Goal: Obtain resource: Obtain resource

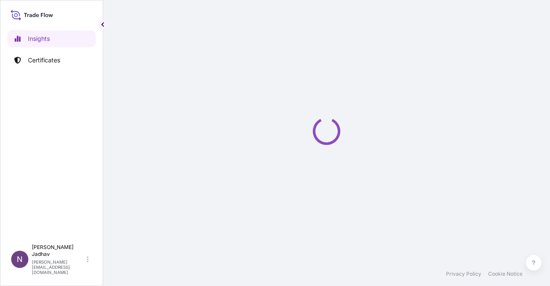
select select "2025"
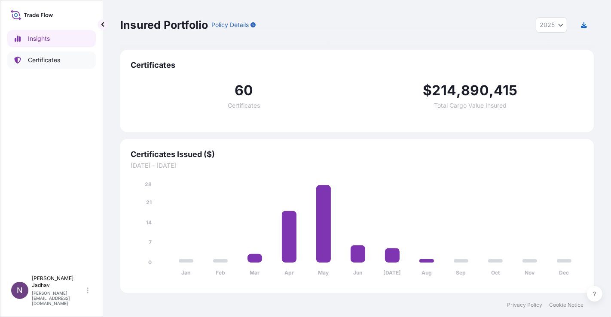
click at [35, 60] on p "Certificates" at bounding box center [44, 60] width 32 height 9
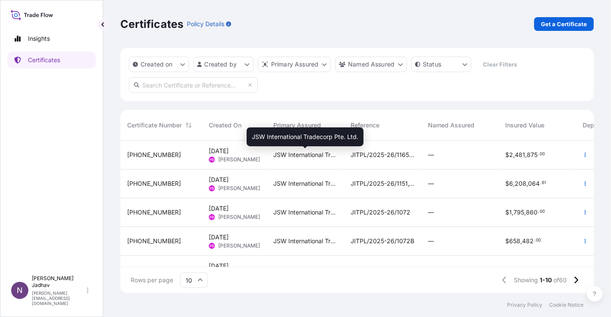
click at [303, 154] on span "JSW International Tradecorp Pte. Ltd." at bounding box center [305, 155] width 64 height 9
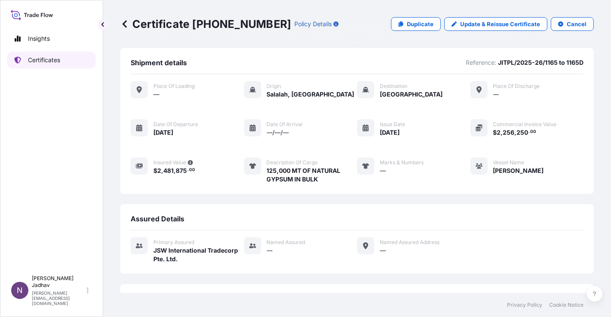
click at [52, 62] on p "Certificates" at bounding box center [44, 60] width 32 height 9
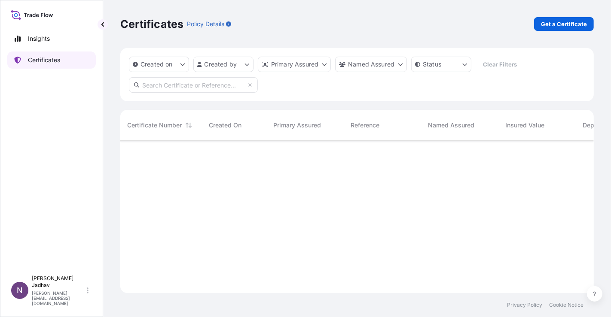
scroll to position [150, 466]
click at [549, 25] on p "Get a Certificate" at bounding box center [564, 24] width 46 height 9
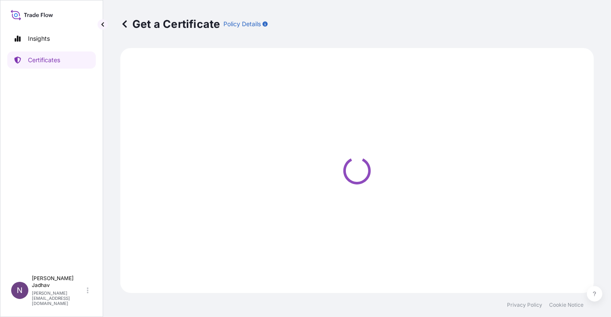
select select "Sea"
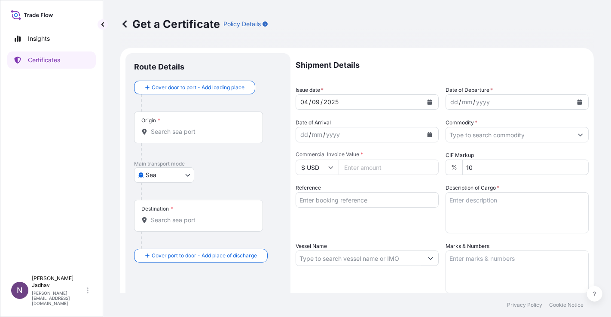
click at [171, 126] on div "Origin *" at bounding box center [198, 128] width 129 height 32
click at [171, 128] on input "Origin *" at bounding box center [201, 132] width 101 height 9
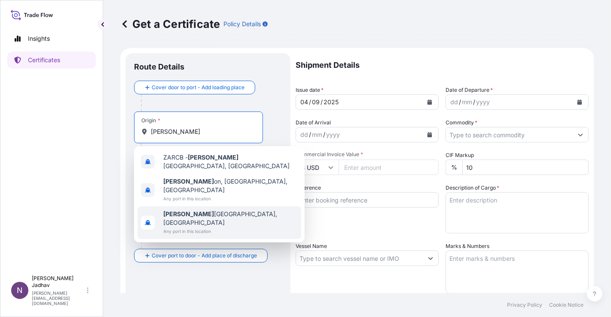
click at [207, 227] on span "Any port in this location" at bounding box center [230, 231] width 134 height 9
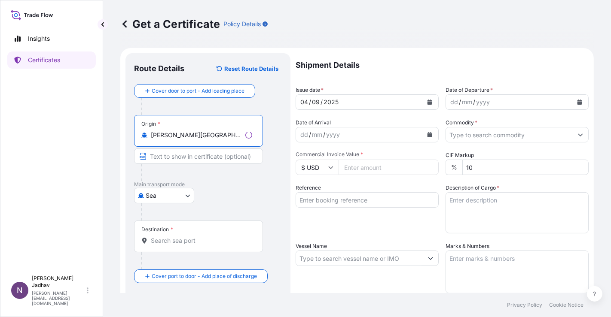
type input "[PERSON_NAME][GEOGRAPHIC_DATA], [GEOGRAPHIC_DATA]"
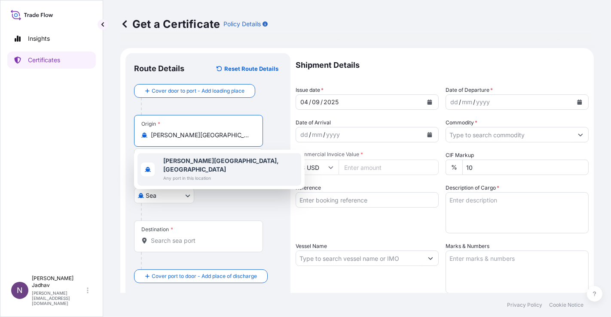
click at [231, 174] on span "Any port in this location" at bounding box center [230, 178] width 134 height 9
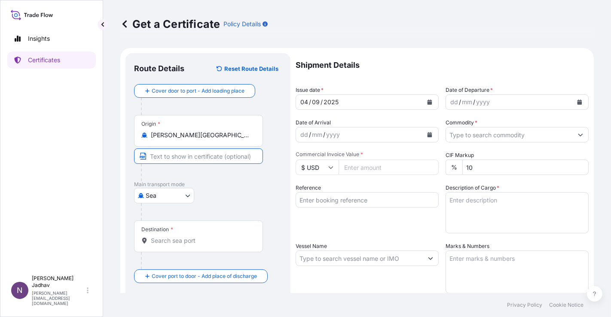
click at [207, 159] on input "Text to appear on certificate" at bounding box center [198, 156] width 129 height 15
type input "r"
type input "[PERSON_NAME][GEOGRAPHIC_DATA], [GEOGRAPHIC_DATA]"
click at [168, 244] on input "Destination *" at bounding box center [201, 241] width 101 height 9
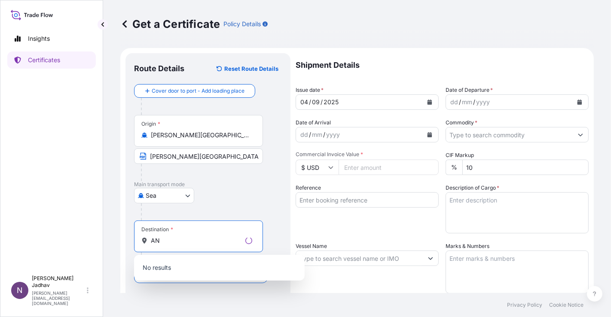
type input "A"
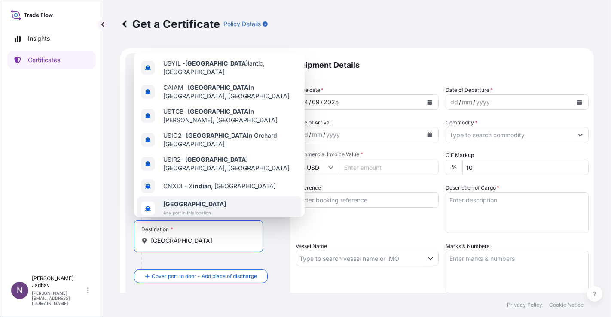
scroll to position [13, 0]
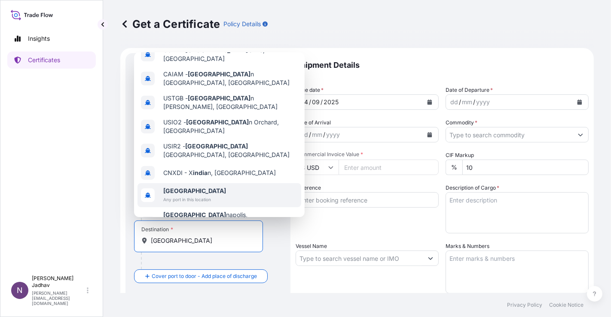
click at [213, 183] on div "[GEOGRAPHIC_DATA] Any port in this location" at bounding box center [219, 195] width 164 height 24
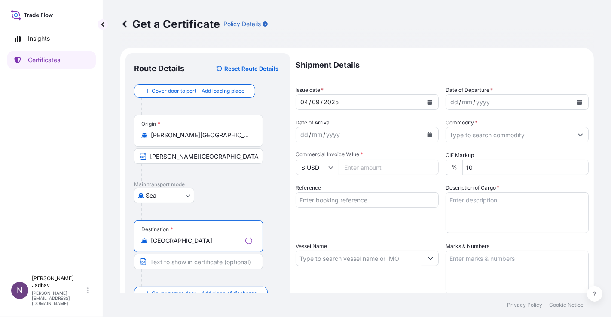
type input "[GEOGRAPHIC_DATA]"
click at [195, 263] on input "Text to appear on certificate" at bounding box center [198, 261] width 129 height 15
type input "ANY PORT(S) IN [GEOGRAPHIC_DATA]"
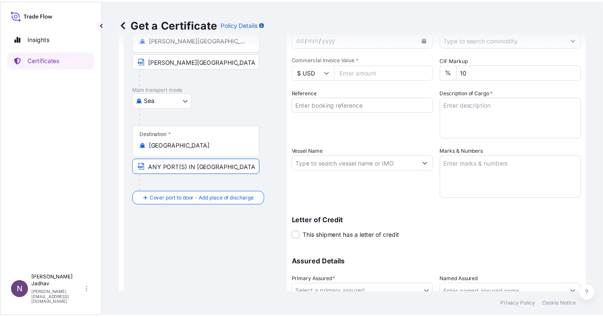
scroll to position [0, 0]
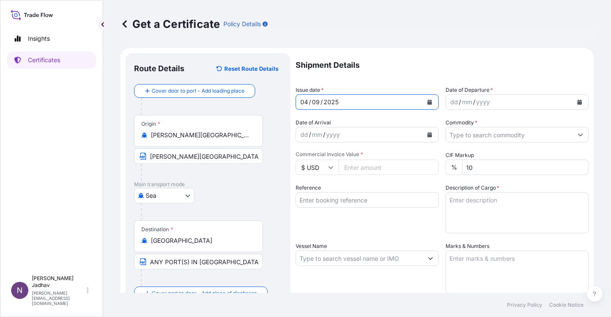
click at [426, 105] on button "Calendar" at bounding box center [430, 102] width 14 height 14
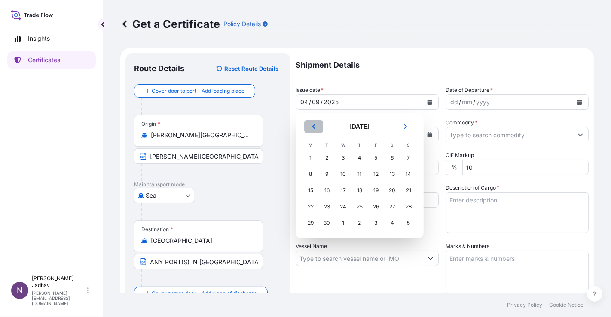
click at [310, 128] on button "Previous" at bounding box center [313, 127] width 19 height 14
click at [388, 189] on div "16" at bounding box center [391, 190] width 15 height 15
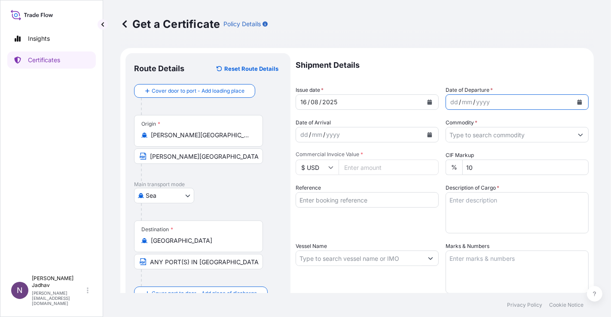
click at [549, 103] on icon "Calendar" at bounding box center [579, 102] width 5 height 5
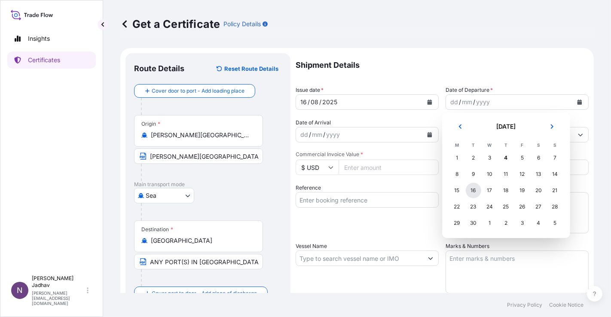
click at [471, 194] on div "16" at bounding box center [473, 190] width 15 height 15
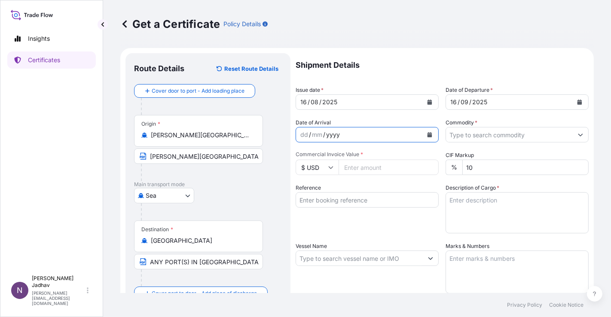
click at [337, 137] on div "yyyy" at bounding box center [332, 135] width 15 height 10
click at [430, 134] on button "Calendar" at bounding box center [430, 135] width 14 height 14
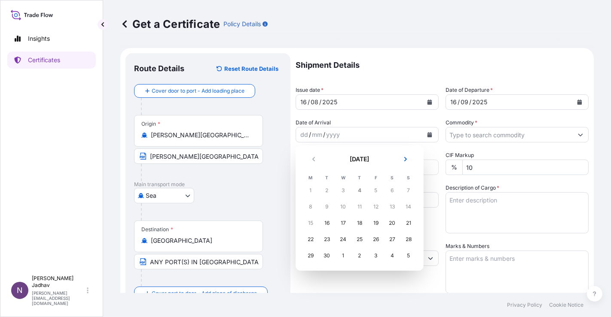
click at [361, 192] on div "4" at bounding box center [359, 190] width 15 height 15
click at [360, 192] on div "4" at bounding box center [359, 190] width 15 height 15
click at [359, 194] on div "4" at bounding box center [359, 190] width 15 height 15
click at [359, 193] on div "4" at bounding box center [359, 190] width 15 height 15
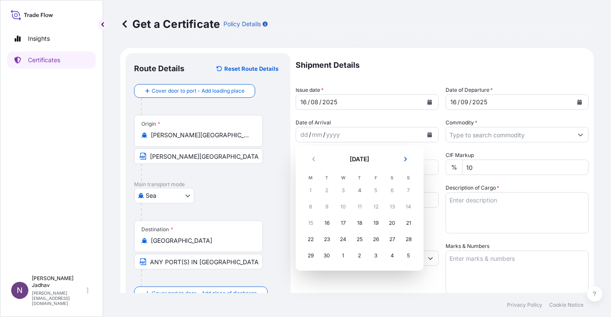
click at [359, 192] on div "4" at bounding box center [359, 190] width 15 height 15
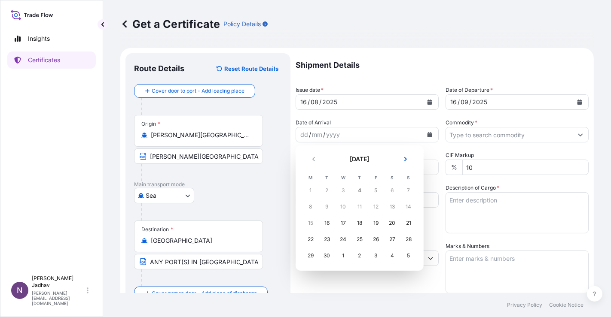
click at [359, 192] on div "4" at bounding box center [359, 190] width 15 height 15
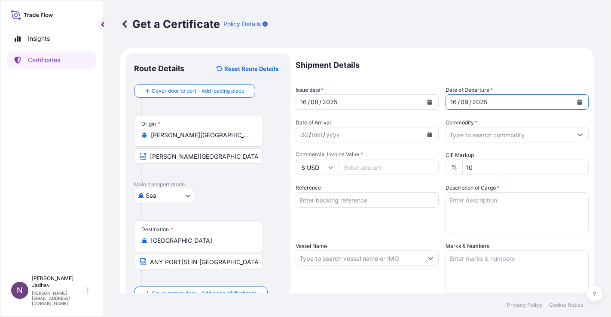
click at [549, 104] on icon "Calendar" at bounding box center [579, 102] width 5 height 5
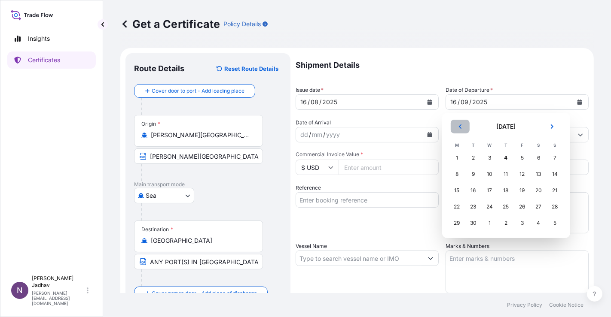
click at [463, 125] on button "Previous" at bounding box center [460, 127] width 19 height 14
click at [542, 192] on div "16" at bounding box center [538, 190] width 15 height 15
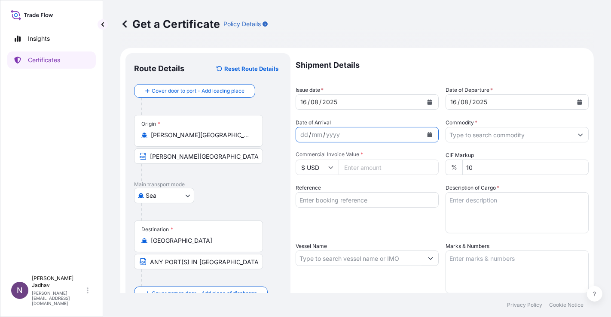
click at [428, 137] on icon "Calendar" at bounding box center [429, 134] width 5 height 5
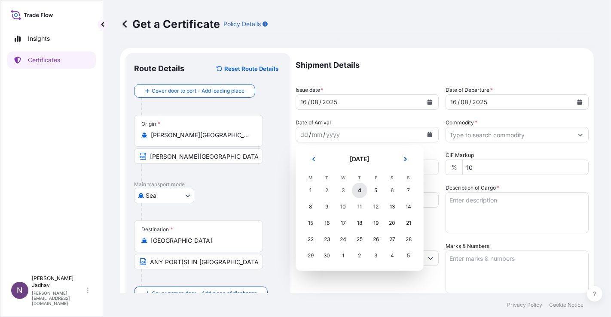
click at [358, 188] on div "4" at bounding box center [359, 190] width 15 height 15
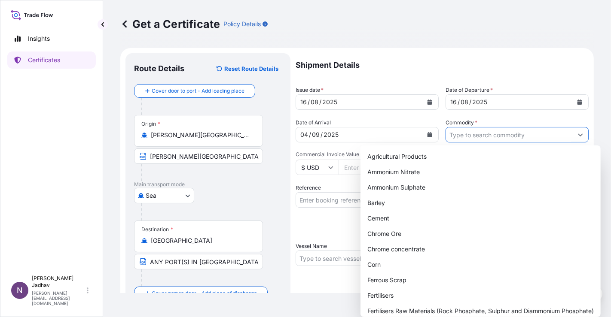
click at [496, 138] on input "Commodity *" at bounding box center [509, 134] width 127 height 15
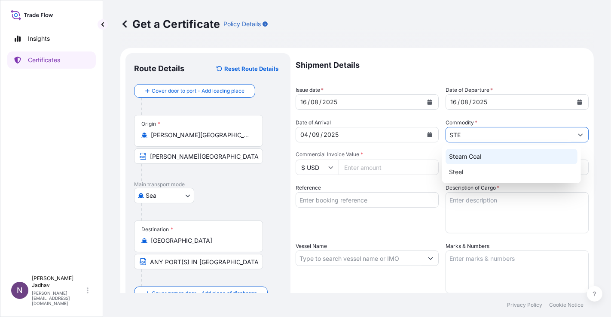
click at [491, 155] on div "Steam Coal" at bounding box center [511, 156] width 132 height 15
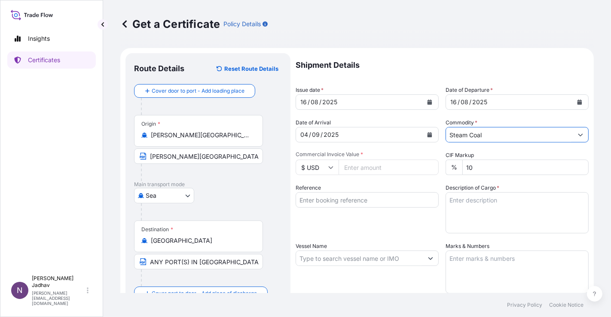
type input "Steam Coal"
click at [357, 166] on input "Commercial Invoice Value *" at bounding box center [388, 167] width 100 height 15
type input "3588000"
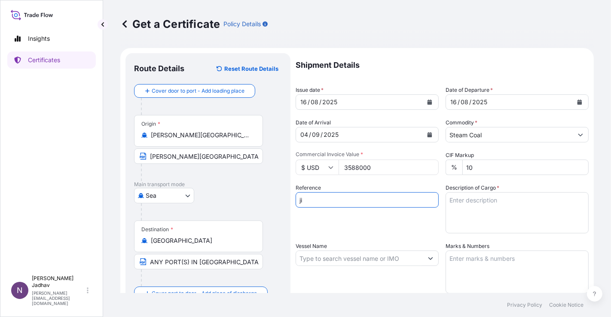
type input "j"
type input "JITPL/2025-26/1183"
click at [470, 207] on textarea "Description of Cargo *" at bounding box center [516, 212] width 143 height 41
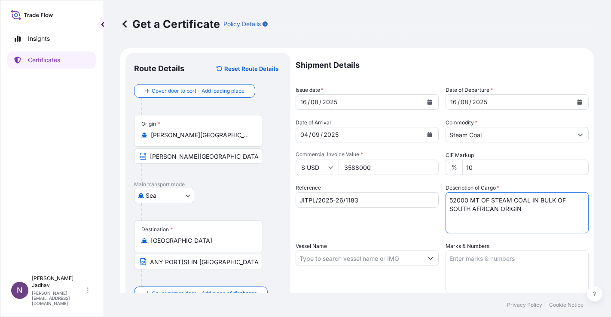
type textarea "52000 MT OF STEAM COAL IN BULK OF SOUTH AFRICAN ORIGIN"
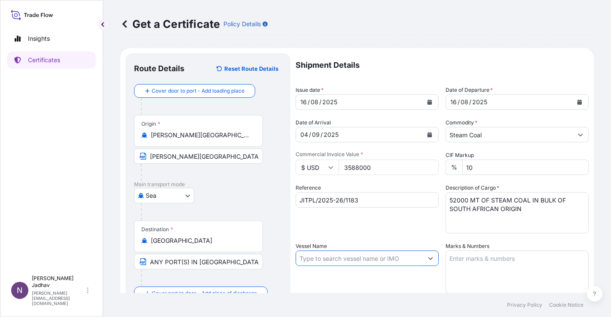
click at [361, 260] on input "Vessel Name" at bounding box center [359, 258] width 127 height 15
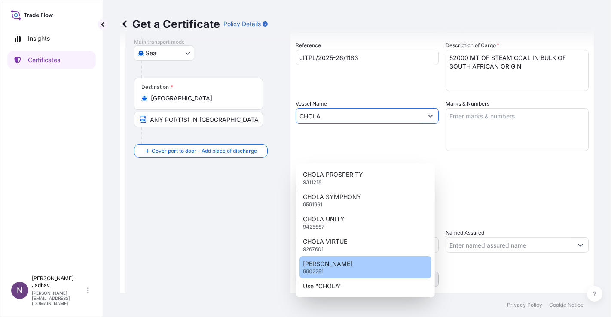
scroll to position [143, 0]
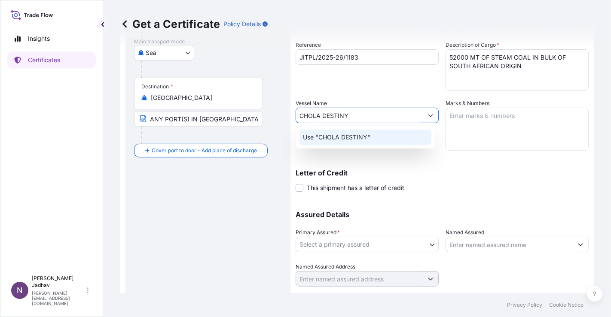
click at [366, 140] on p "Use "CHOLA DESTINY"" at bounding box center [336, 137] width 67 height 9
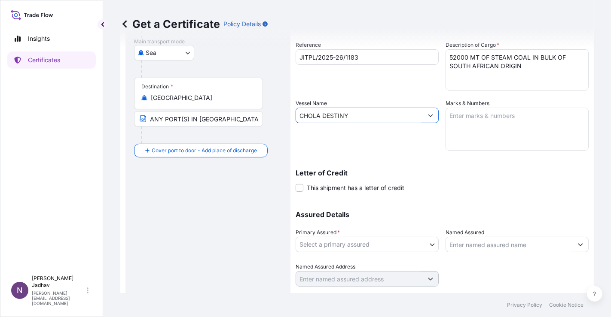
type input "CHOLA DESTINY"
click at [471, 119] on textarea "Marks & Numbers" at bounding box center [516, 129] width 143 height 43
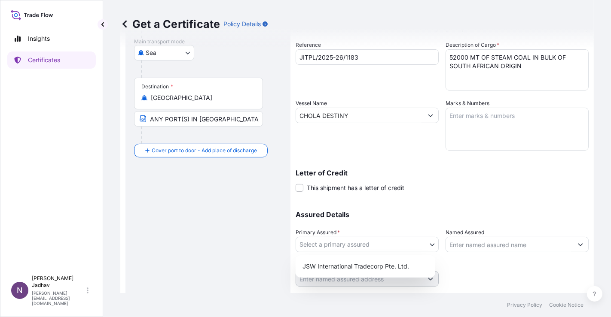
click at [426, 247] on body "Insights Certificates N [PERSON_NAME] [PERSON_NAME][EMAIL_ADDRESS][DOMAIN_NAME]…" at bounding box center [305, 158] width 611 height 317
click at [406, 268] on div "JSW International Tradecorp Pte. Ltd." at bounding box center [365, 266] width 133 height 15
select select "32012"
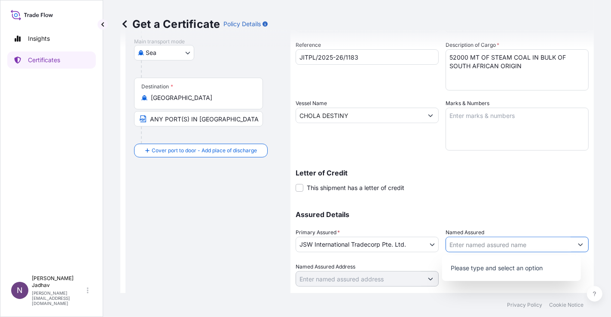
click at [549, 246] on icon "Show suggestions" at bounding box center [580, 244] width 5 height 5
click at [492, 201] on div "Assured Details Primary Assured * JSW International Tradecorp Pte. Ltd. JSW Int…" at bounding box center [441, 244] width 293 height 86
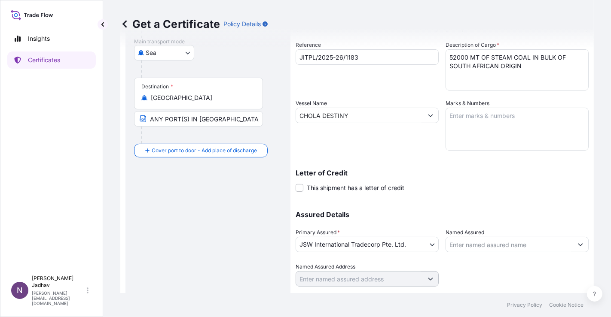
scroll to position [165, 0]
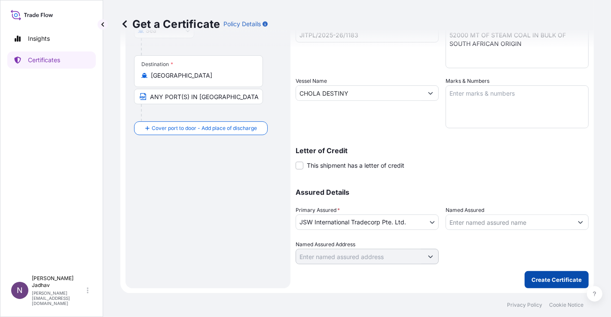
click at [531, 277] on p "Create Certificate" at bounding box center [556, 280] width 50 height 9
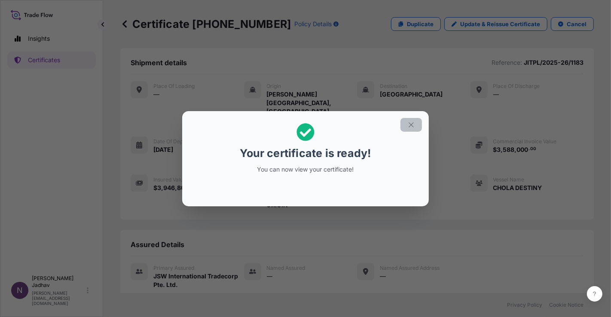
click at [413, 128] on icon "button" at bounding box center [411, 125] width 8 height 8
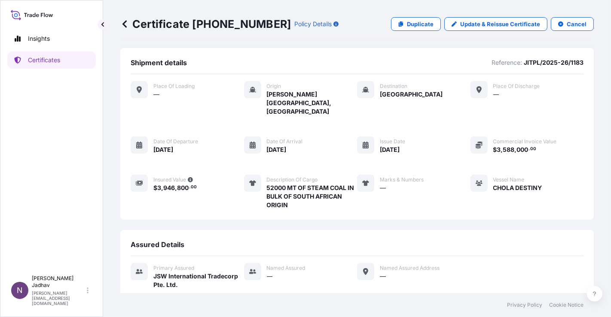
scroll to position [79, 0]
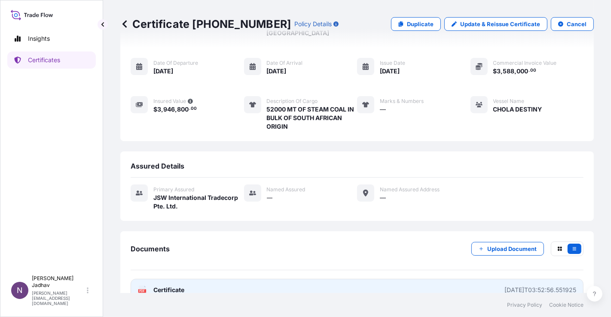
click at [168, 279] on link "PDF Certificate [DATE]T03:52:56.551925" at bounding box center [357, 290] width 453 height 22
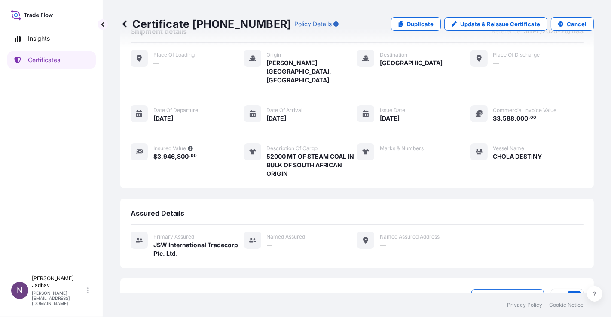
scroll to position [0, 0]
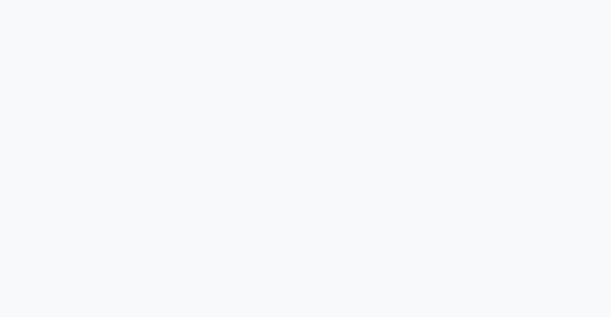
click at [235, 98] on div at bounding box center [305, 158] width 611 height 317
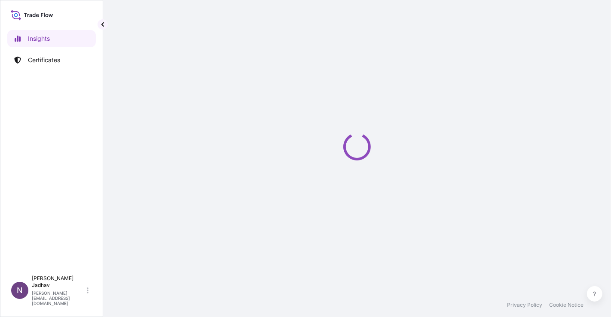
select select "2025"
